Goal: Task Accomplishment & Management: Use online tool/utility

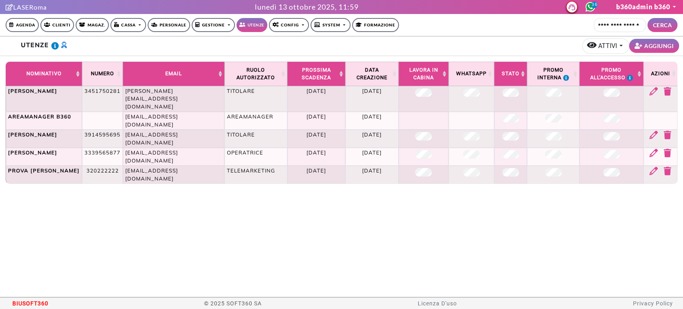
click at [51, 26] on link "Clienti" at bounding box center [57, 25] width 34 height 14
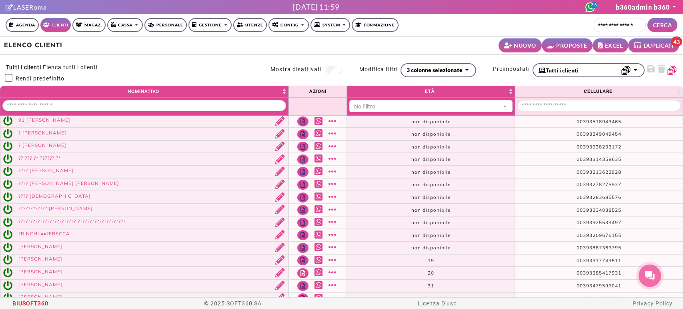
select select
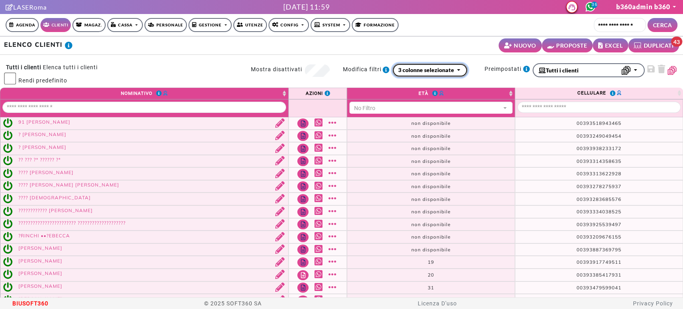
click at [435, 72] on div "3 colonne selezionate" at bounding box center [426, 70] width 56 height 8
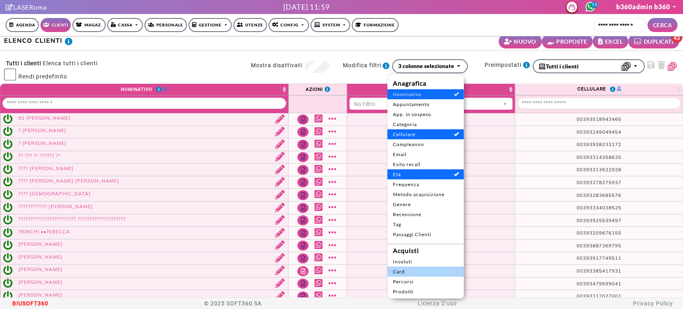
scroll to position [30, 0]
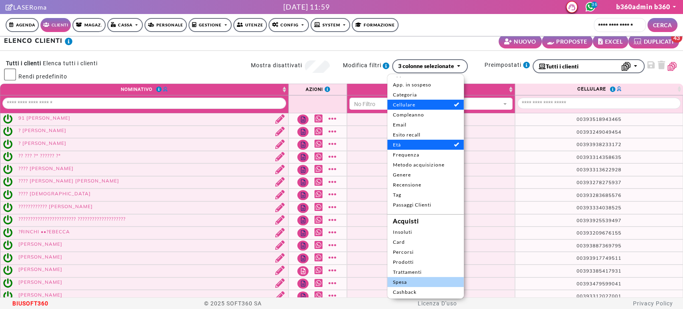
click at [422, 281] on span "Spesa" at bounding box center [425, 282] width 65 height 7
select select "**"
select select
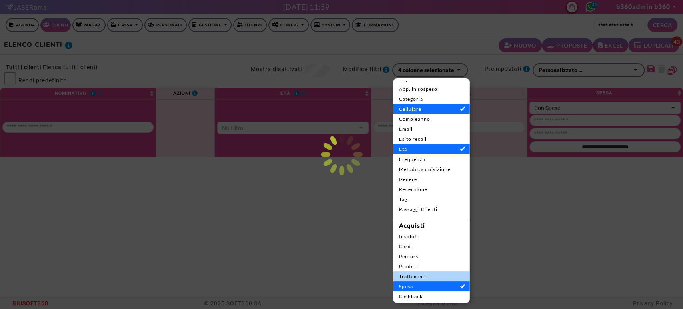
scroll to position [0, 0]
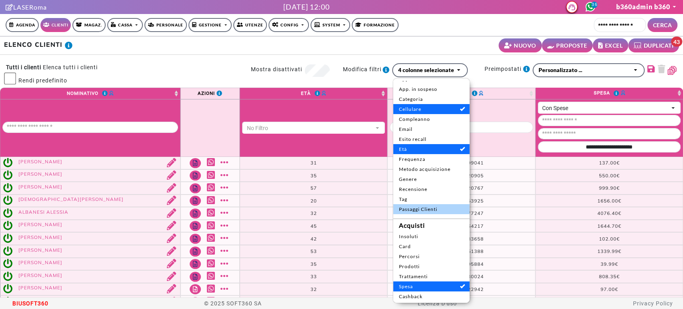
click at [431, 209] on span "Passaggi Clienti" at bounding box center [431, 208] width 65 height 7
select select
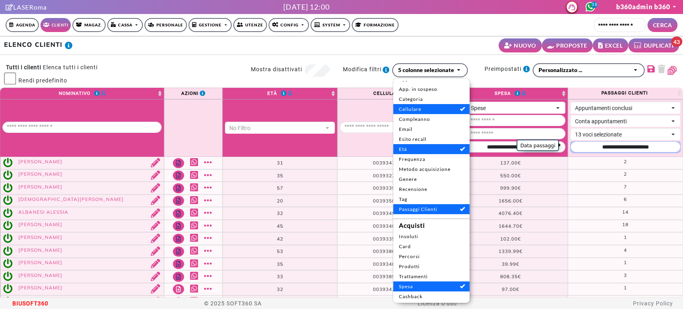
click at [620, 150] on input "Data passaggi" at bounding box center [625, 146] width 110 height 11
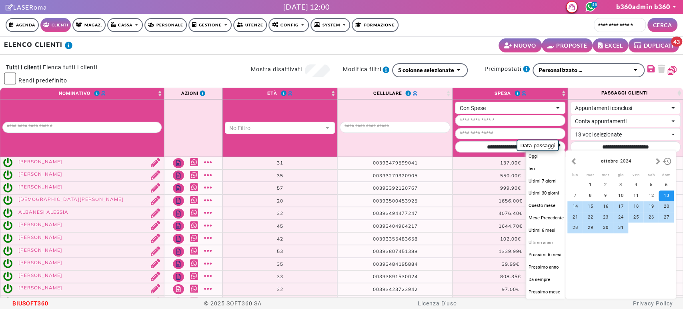
click at [548, 242] on button "Ultimo anno" at bounding box center [545, 243] width 39 height 11
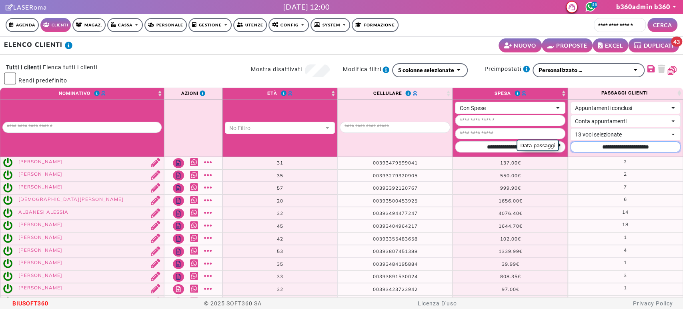
click at [597, 142] on input "Data passaggi" at bounding box center [625, 146] width 110 height 11
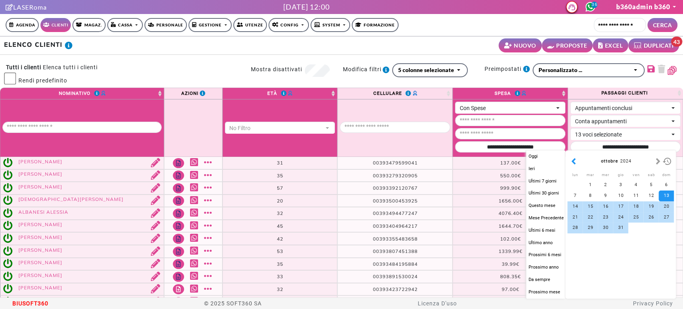
click at [573, 164] on button "button" at bounding box center [574, 161] width 8 height 9
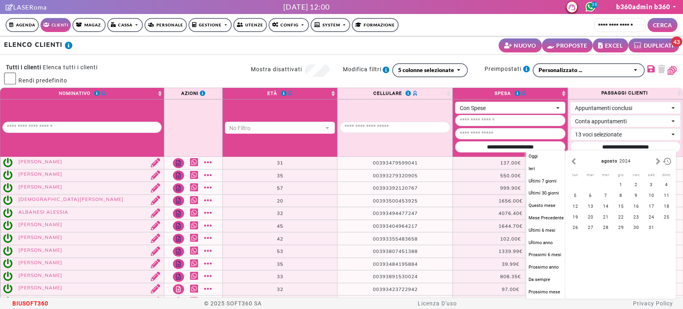
click at [573, 164] on button "button" at bounding box center [574, 161] width 8 height 9
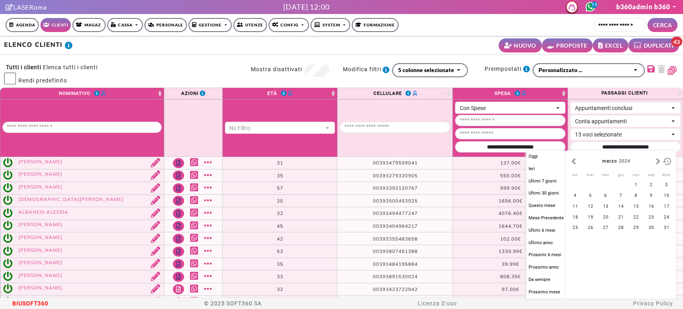
click at [573, 164] on button "button" at bounding box center [574, 161] width 8 height 9
click at [576, 185] on div "1" at bounding box center [575, 185] width 15 height 11
click at [655, 163] on button "button" at bounding box center [658, 161] width 8 height 9
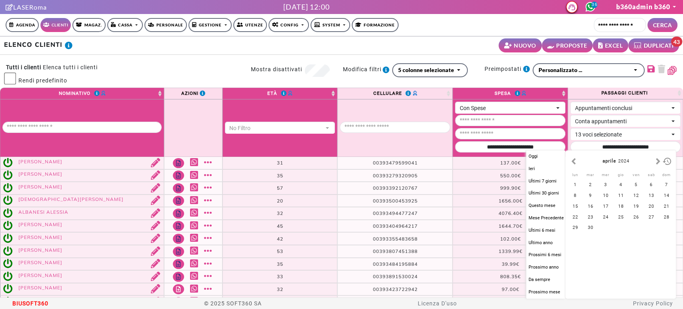
click at [655, 163] on button "button" at bounding box center [658, 161] width 8 height 9
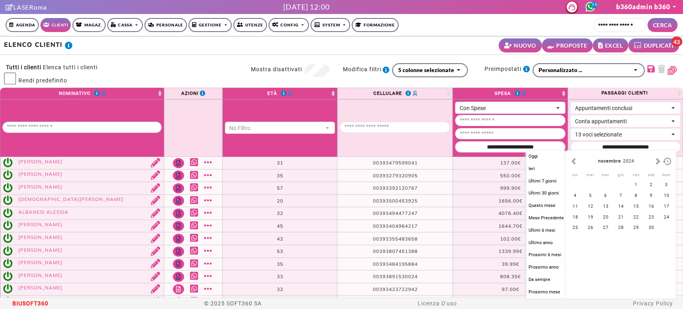
click at [655, 163] on button "button" at bounding box center [658, 161] width 8 height 9
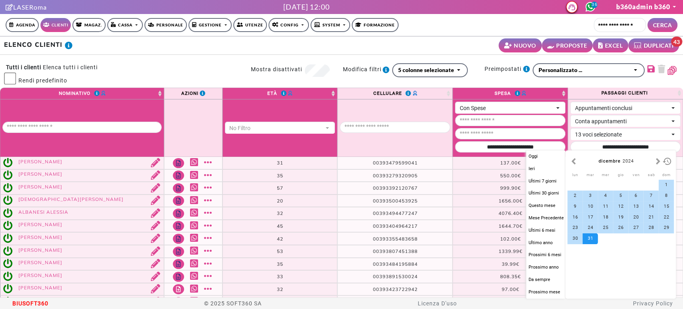
click at [592, 240] on div "31" at bounding box center [590, 238] width 15 height 11
type input "**********"
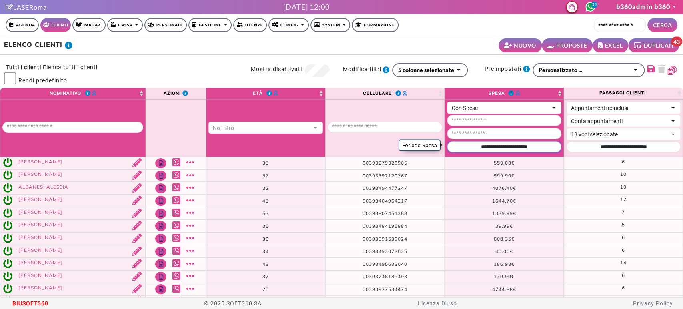
click at [522, 148] on input "Periodo Spesa" at bounding box center [504, 146] width 114 height 11
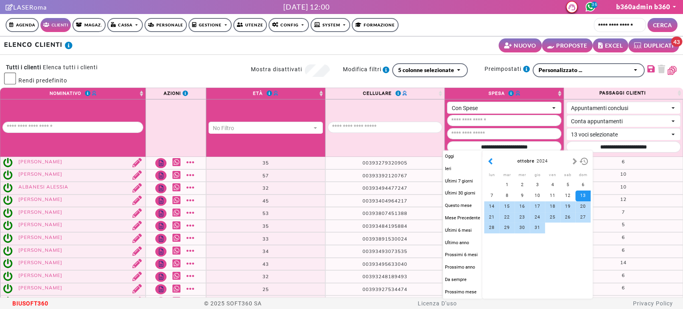
click at [489, 164] on button "button" at bounding box center [490, 161] width 8 height 9
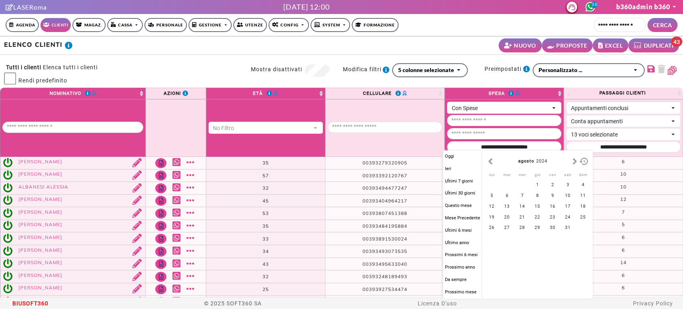
click at [489, 164] on button "button" at bounding box center [490, 161] width 8 height 9
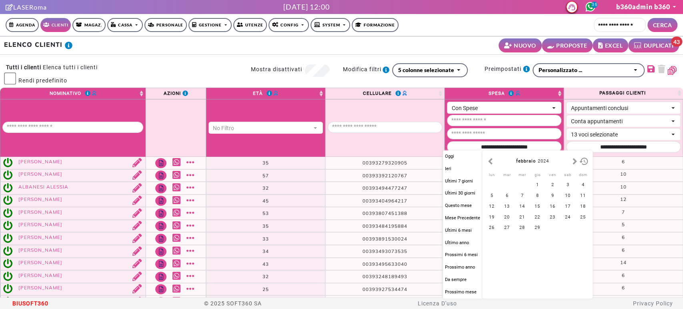
click at [489, 164] on button "button" at bounding box center [490, 161] width 8 height 9
click at [487, 183] on div "1" at bounding box center [491, 185] width 15 height 11
click at [571, 159] on button "button" at bounding box center [575, 161] width 8 height 9
click at [572, 160] on button "button" at bounding box center [575, 161] width 8 height 9
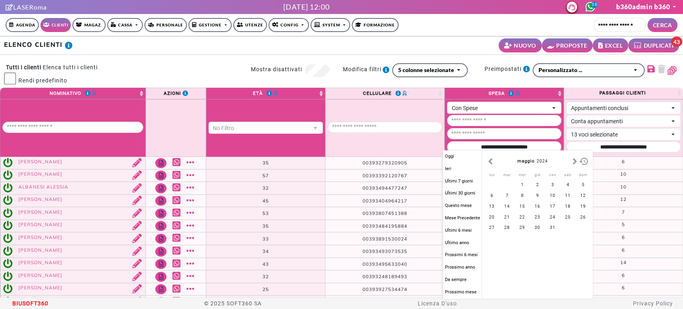
click at [572, 160] on button "button" at bounding box center [575, 161] width 8 height 9
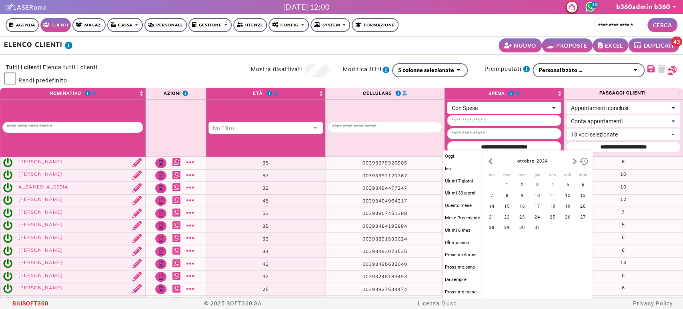
click at [572, 160] on button "button" at bounding box center [575, 161] width 8 height 9
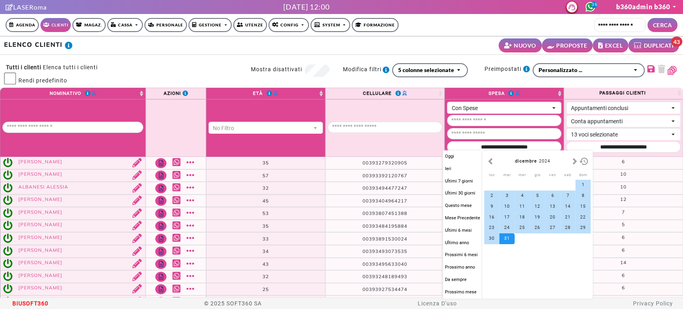
click at [501, 238] on div "31" at bounding box center [507, 238] width 15 height 11
type input "**********"
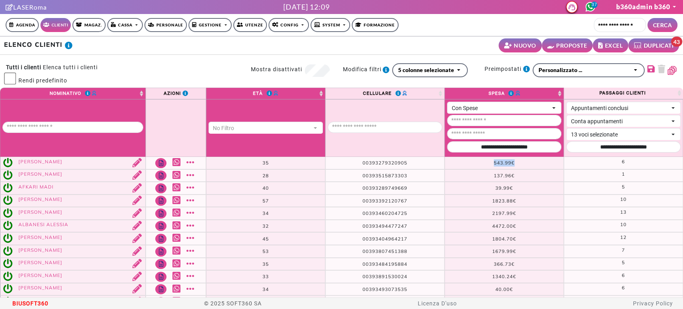
drag, startPoint x: 490, startPoint y: 163, endPoint x: 517, endPoint y: 159, distance: 26.7
click at [516, 159] on td "543.99€ 543.99€" at bounding box center [504, 163] width 119 height 12
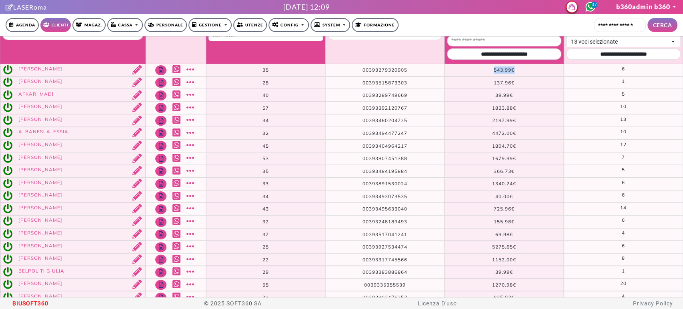
scroll to position [142, 0]
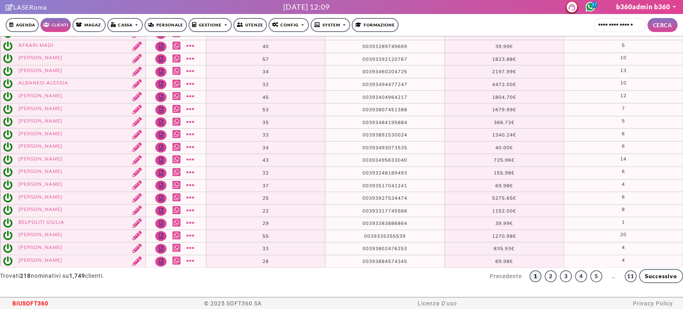
click at [28, 303] on span "BIUSOFT360" at bounding box center [30, 303] width 36 height 12
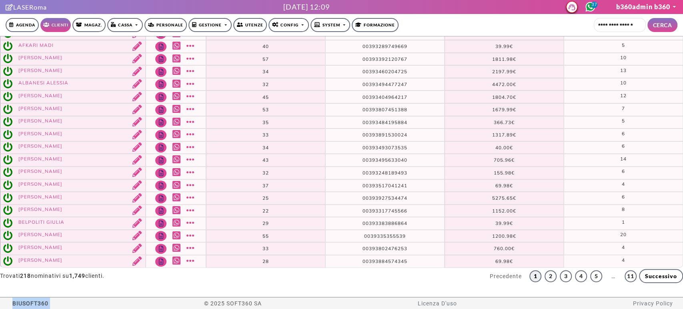
click at [28, 303] on span "BIUSOFT360" at bounding box center [30, 303] width 36 height 12
click at [32, 307] on span "BIUSOFT360" at bounding box center [30, 303] width 36 height 12
drag, startPoint x: 477, startPoint y: 135, endPoint x: 536, endPoint y: 135, distance: 59.2
click at [536, 135] on td "1317.89€ 1340.24€" at bounding box center [504, 135] width 119 height 13
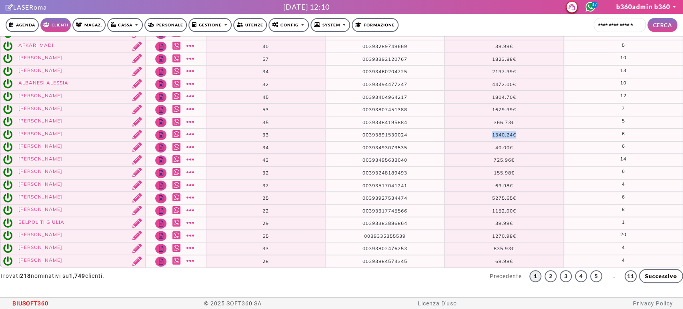
click at [496, 135] on span "1340.24€" at bounding box center [504, 135] width 24 height 6
click at [28, 301] on span "BIUSOFT360" at bounding box center [30, 303] width 36 height 12
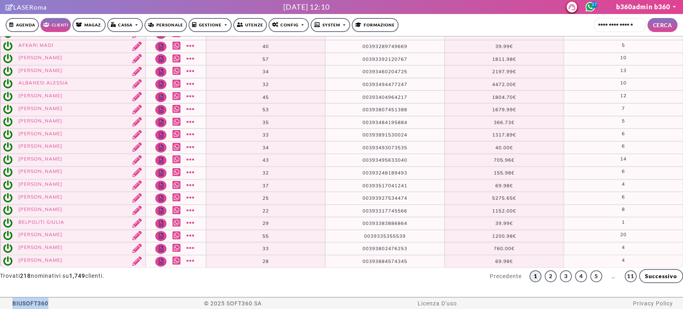
click at [28, 301] on span "BIUSOFT360" at bounding box center [30, 303] width 36 height 12
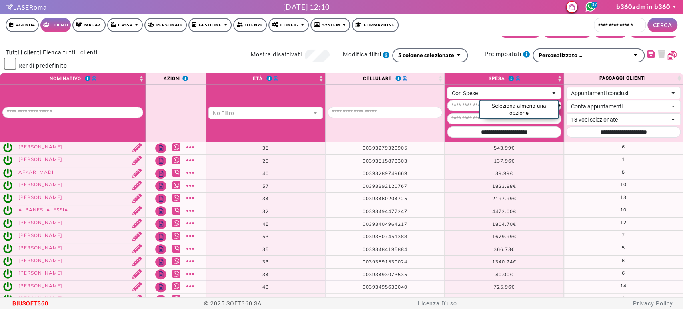
scroll to position [0, 0]
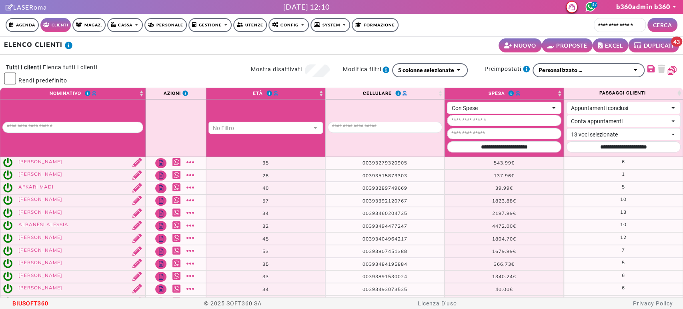
click at [598, 44] on icon "button" at bounding box center [601, 45] width 7 height 6
click at [23, 307] on span "BIUSOFT360" at bounding box center [30, 303] width 36 height 12
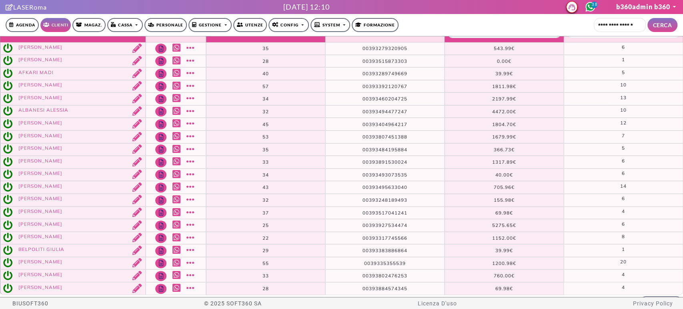
scroll to position [142, 0]
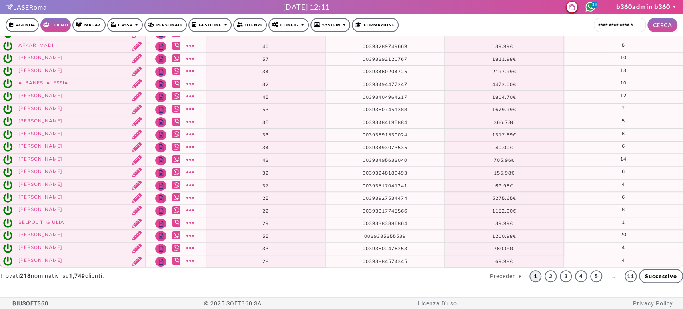
click at [24, 303] on span "BIUSOFT360" at bounding box center [30, 303] width 36 height 12
click at [27, 303] on span "BIUSOFT360" at bounding box center [30, 303] width 36 height 12
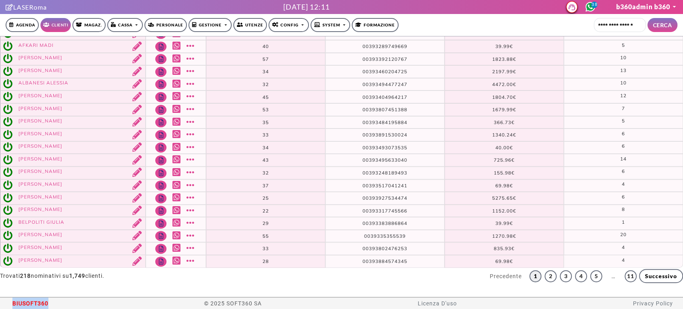
click at [27, 303] on span "BIUSOFT360" at bounding box center [30, 303] width 36 height 12
click at [77, 293] on div "ELENCO CLIENTI NUOVO PROPOSTE EXCEL DUPLICATI 43 0 Tutti i clienti Elenca tutti…" at bounding box center [341, 166] width 683 height 261
click at [31, 302] on span "BIUSOFT360" at bounding box center [30, 303] width 36 height 12
drag, startPoint x: 486, startPoint y: 134, endPoint x: 514, endPoint y: 133, distance: 28.0
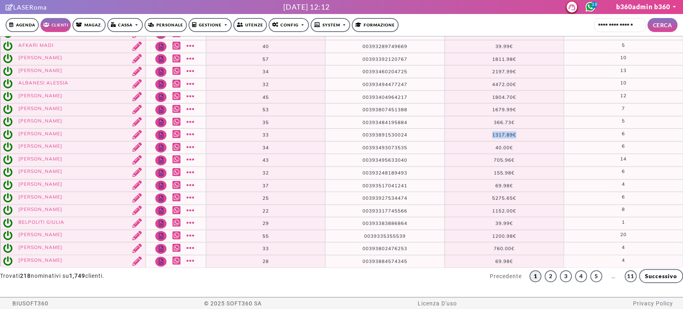
click at [514, 133] on td "1317.89€ 1340.24€" at bounding box center [504, 135] width 119 height 13
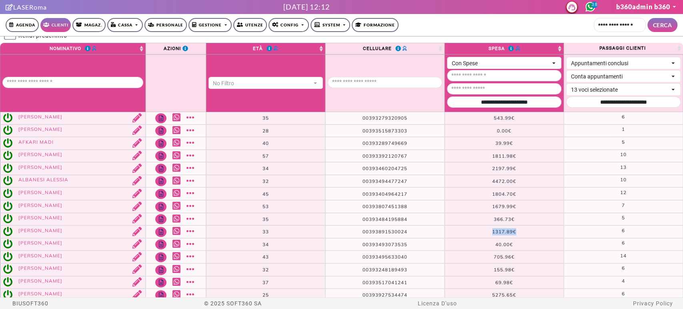
scroll to position [0, 0]
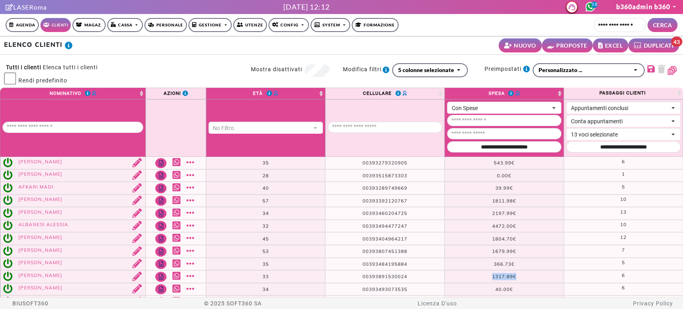
click at [605, 44] on small "EXCEL" at bounding box center [614, 45] width 18 height 8
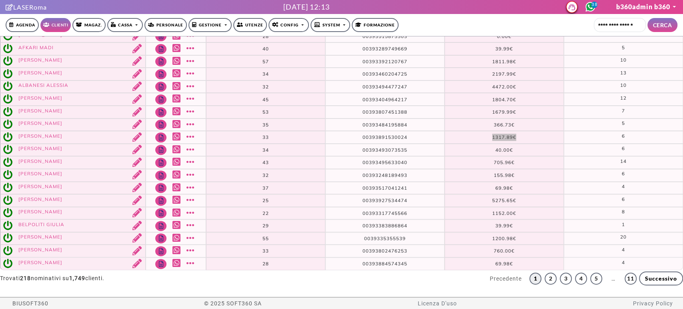
scroll to position [142, 0]
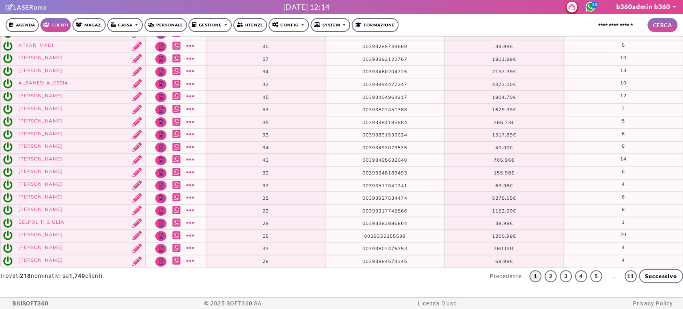
click at [28, 301] on span "BIUSOFT360" at bounding box center [30, 303] width 36 height 12
click at [28, 302] on span "BIUSOFT360" at bounding box center [30, 303] width 36 height 12
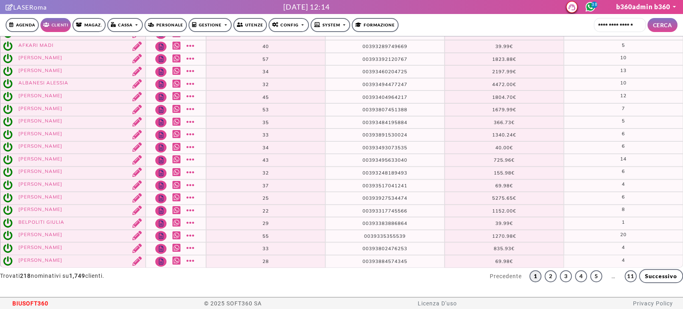
click at [35, 306] on span "BIUSOFT360" at bounding box center [30, 303] width 36 height 12
